Goal: Navigation & Orientation: Find specific page/section

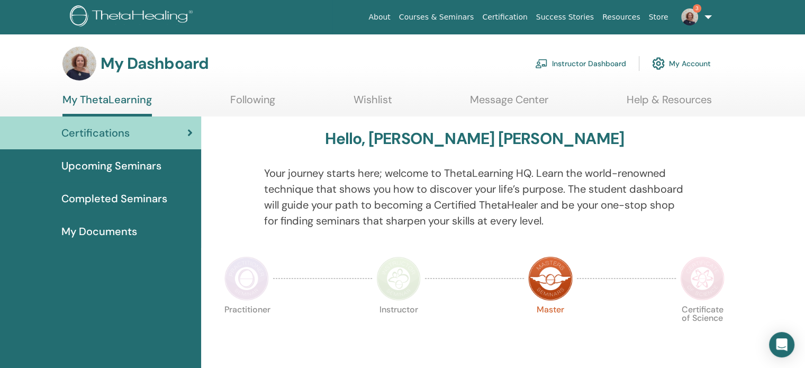
click at [576, 63] on link "Instructor Dashboard" at bounding box center [580, 63] width 91 height 23
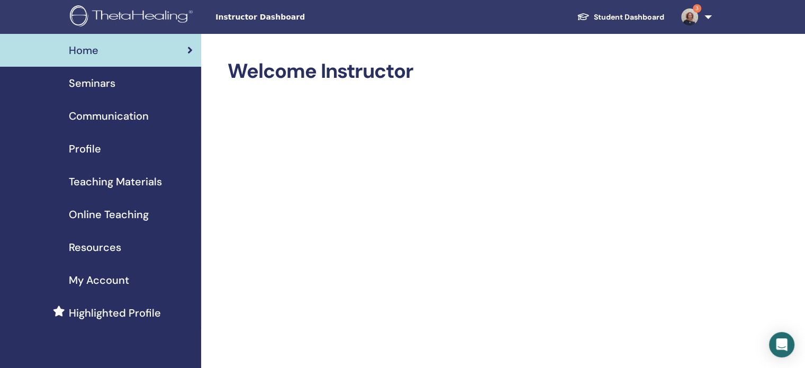
click at [95, 85] on span "Seminars" at bounding box center [92, 83] width 47 height 16
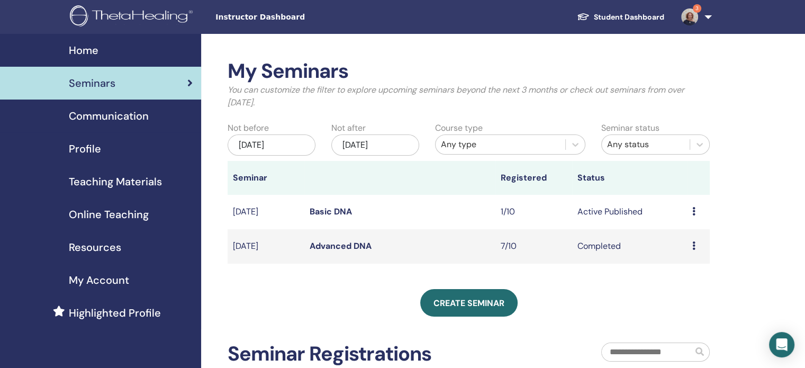
click at [338, 208] on link "Basic DNA" at bounding box center [331, 211] width 42 height 11
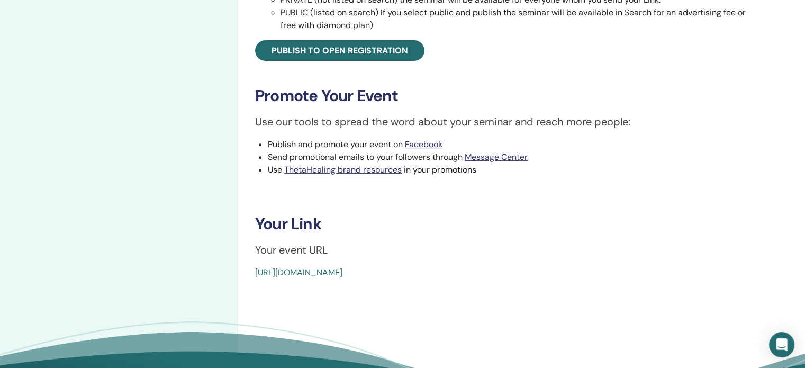
scroll to position [476, 0]
